Goal: Register for event/course

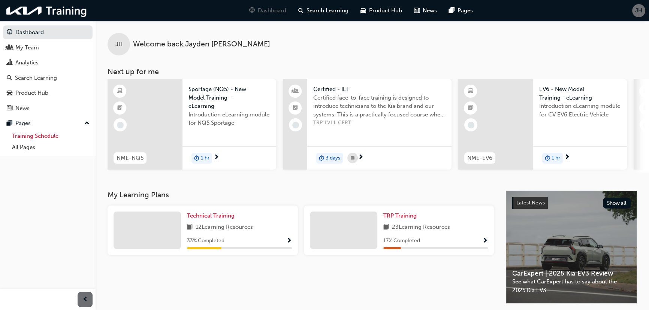
click at [57, 134] on link "Training Schedule" at bounding box center [51, 136] width 84 height 12
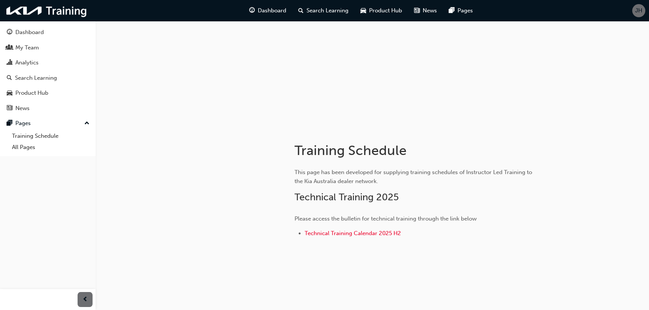
scroll to position [45, 0]
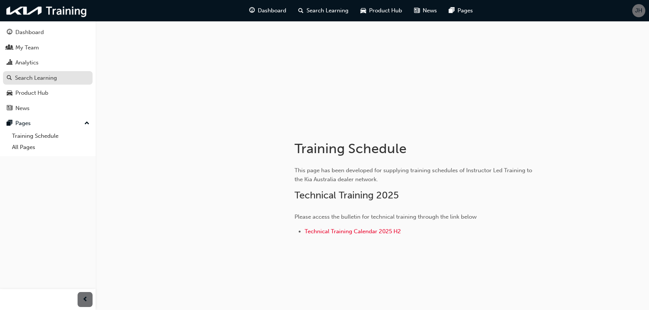
click at [24, 76] on div "Search Learning" at bounding box center [36, 78] width 42 height 9
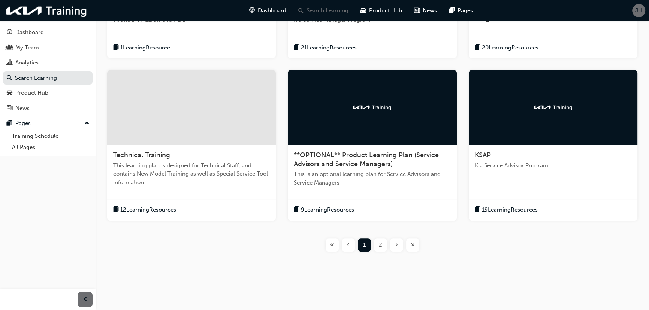
scroll to position [250, 0]
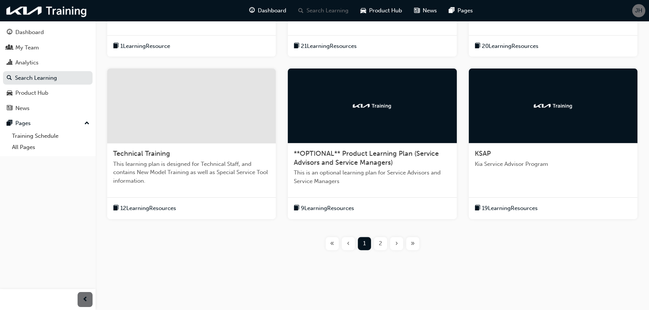
click at [164, 126] on div at bounding box center [191, 106] width 169 height 75
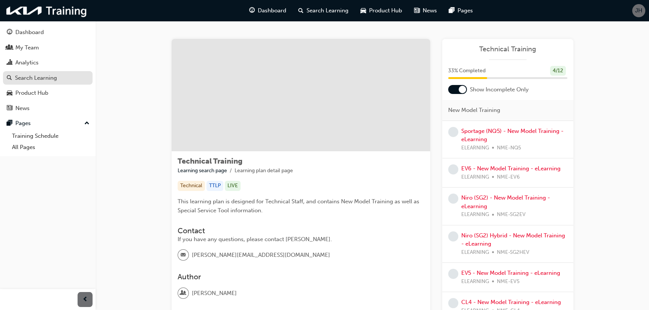
click at [49, 79] on div "Search Learning" at bounding box center [36, 78] width 42 height 9
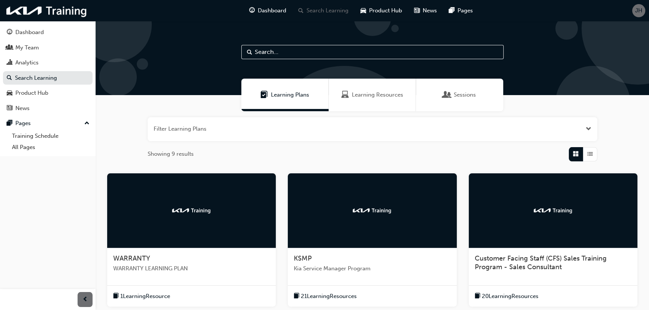
click at [272, 53] on input "text" at bounding box center [372, 52] width 262 height 14
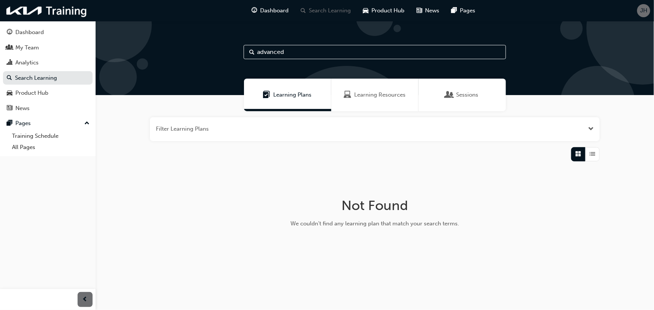
type input "advanced"
drag, startPoint x: 291, startPoint y: 56, endPoint x: 244, endPoint y: 55, distance: 46.9
click at [244, 55] on input "advanced" at bounding box center [375, 52] width 262 height 14
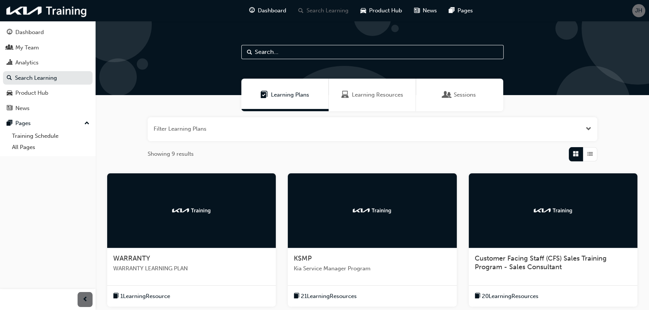
click at [295, 91] on span "Learning Plans" at bounding box center [290, 95] width 38 height 9
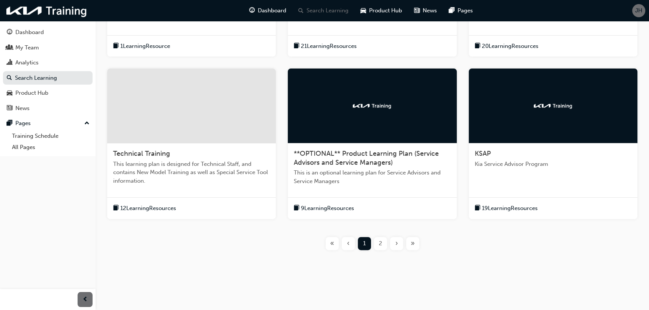
click at [382, 240] on div "2" at bounding box center [380, 243] width 13 height 13
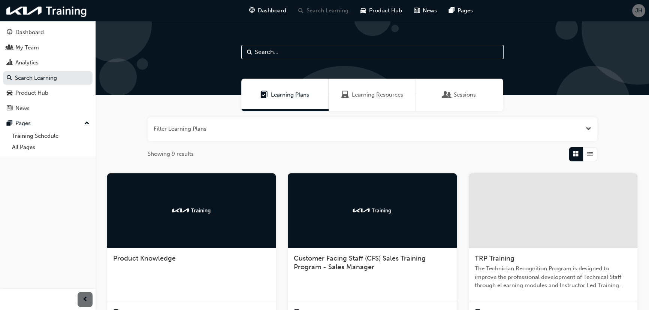
scroll to position [105, 0]
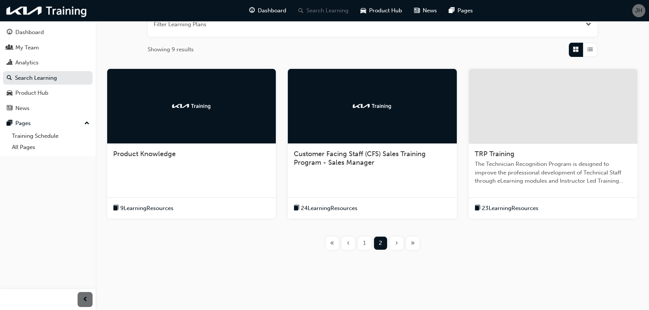
click at [518, 143] on div at bounding box center [553, 106] width 169 height 75
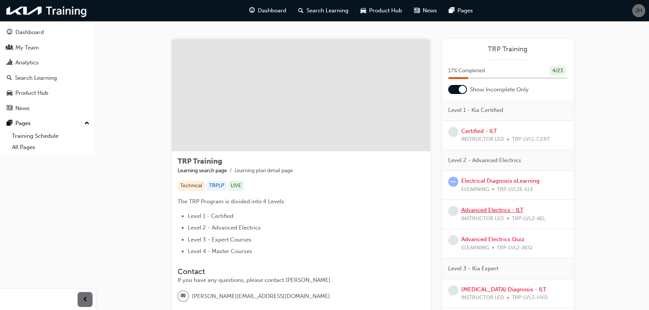
click at [491, 208] on link "Advanced Electrics - ILT" at bounding box center [492, 210] width 62 height 7
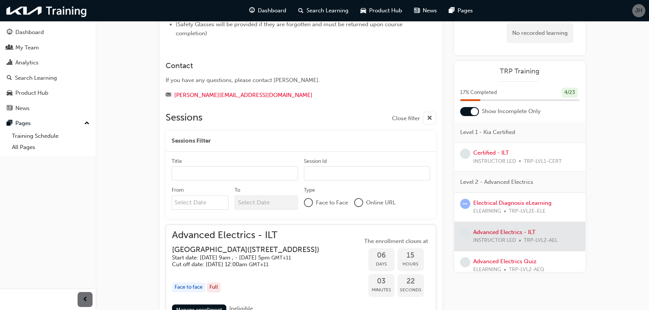
scroll to position [253, 0]
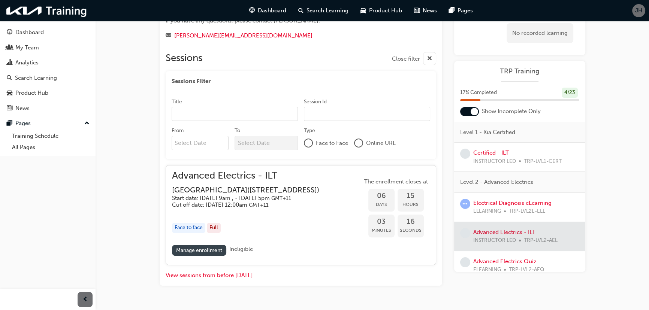
click at [211, 253] on link "Manage enrollment" at bounding box center [199, 250] width 55 height 11
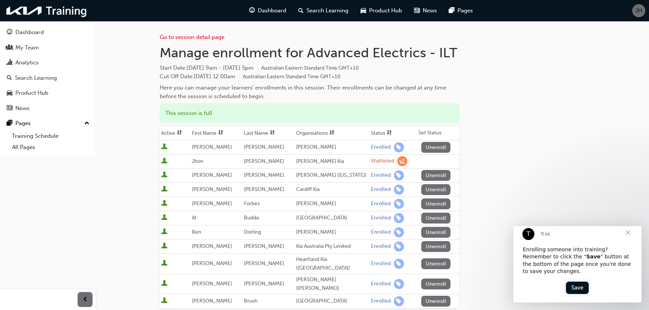
click at [628, 239] on span "Close" at bounding box center [628, 232] width 27 height 27
